Goal: Task Accomplishment & Management: Manage account settings

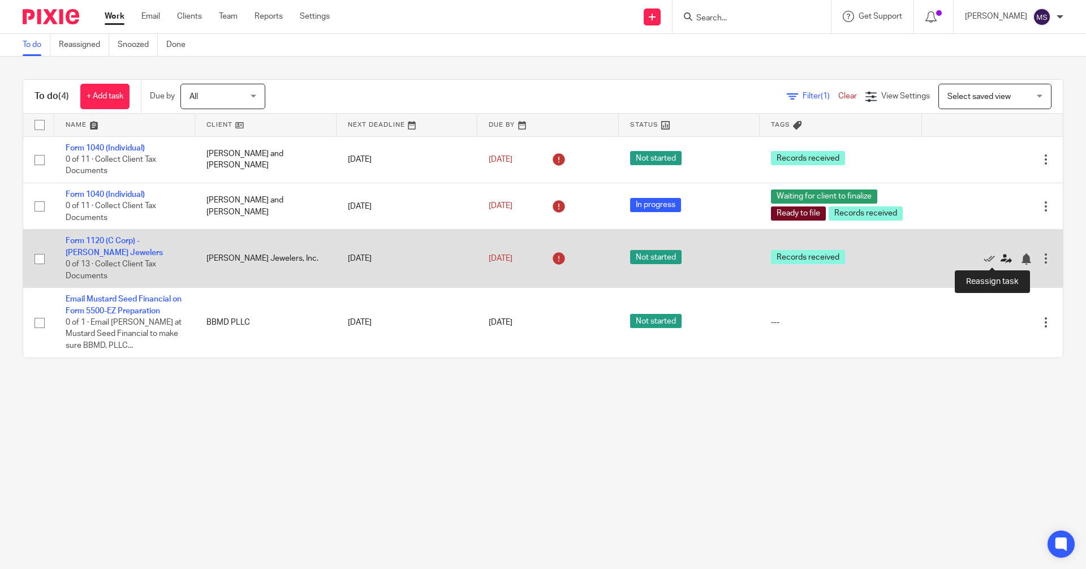
click at [1000, 258] on icon at bounding box center [1005, 258] width 11 height 11
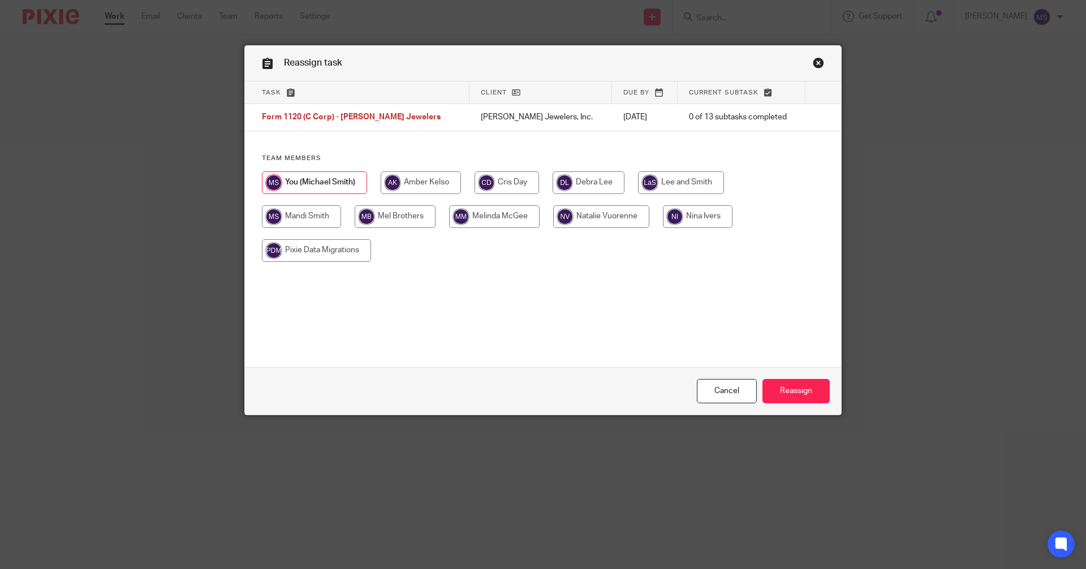
click at [512, 184] on input "radio" at bounding box center [506, 182] width 64 height 23
radio input "true"
click at [782, 385] on input "Reassign" at bounding box center [795, 391] width 67 height 24
